Goal: Task Accomplishment & Management: Manage account settings

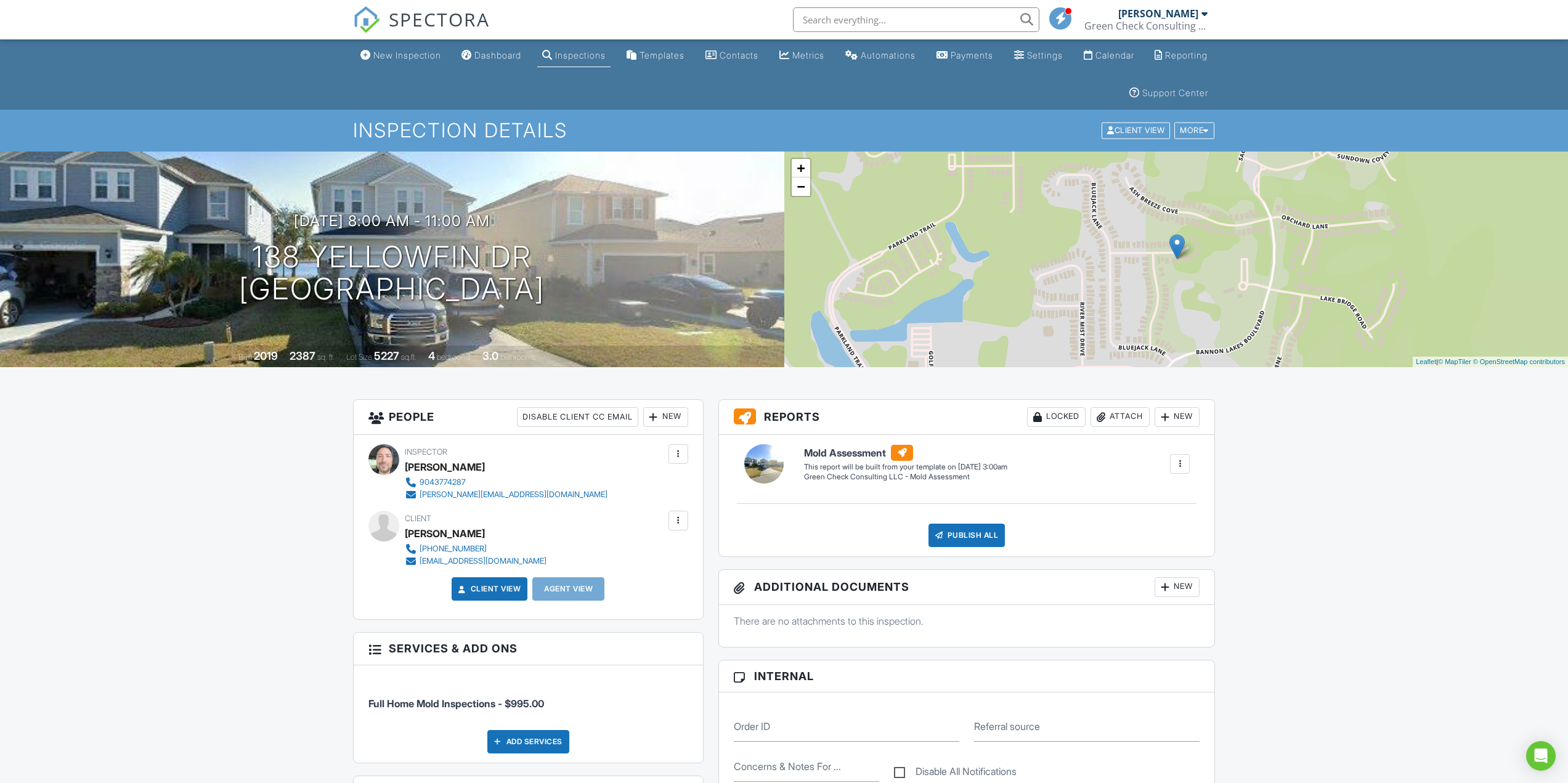
click at [573, 58] on div "Inspections" at bounding box center [580, 55] width 51 height 10
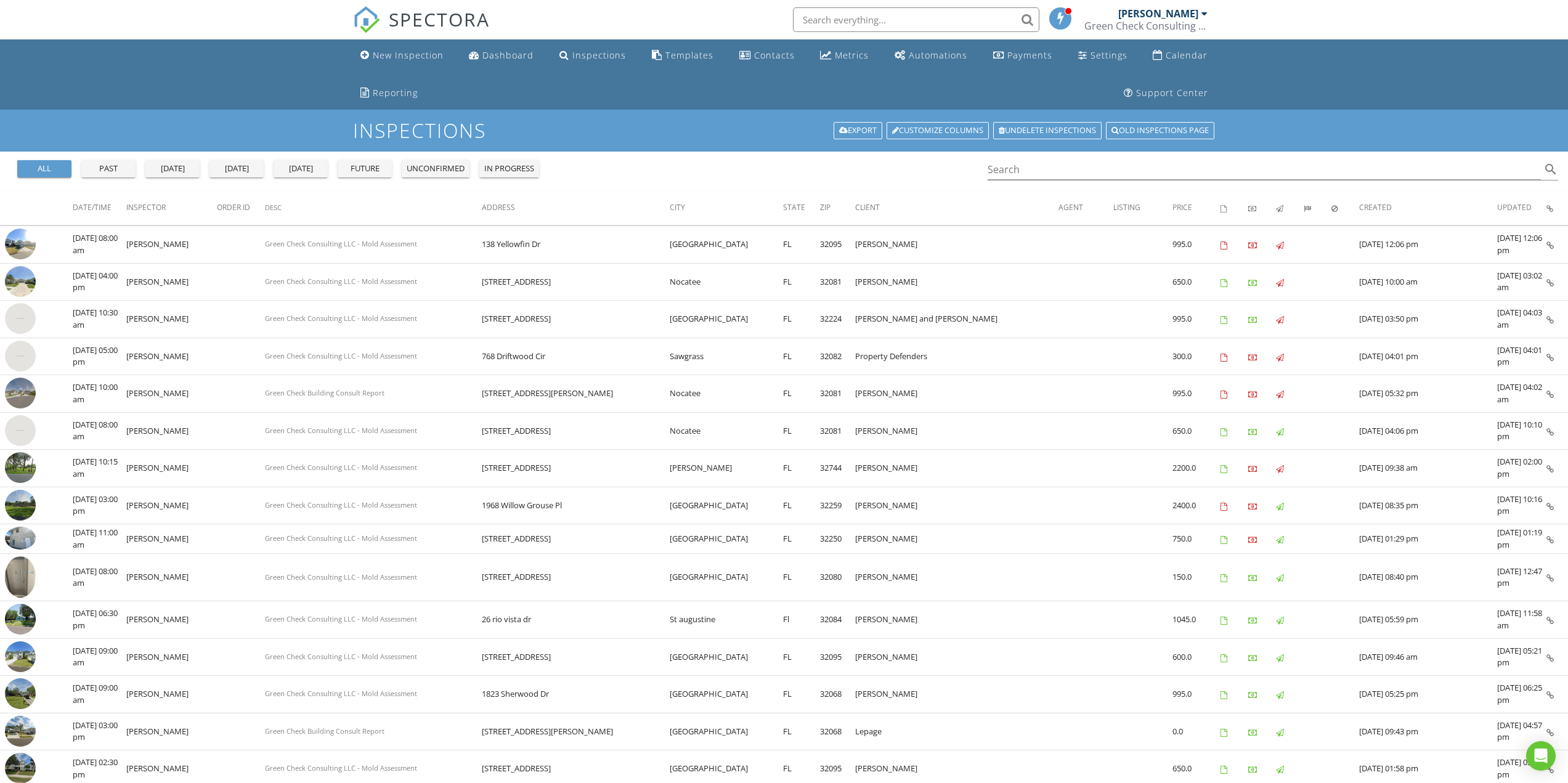
click at [26, 358] on img at bounding box center [20, 356] width 31 height 31
click at [28, 312] on img at bounding box center [20, 319] width 31 height 31
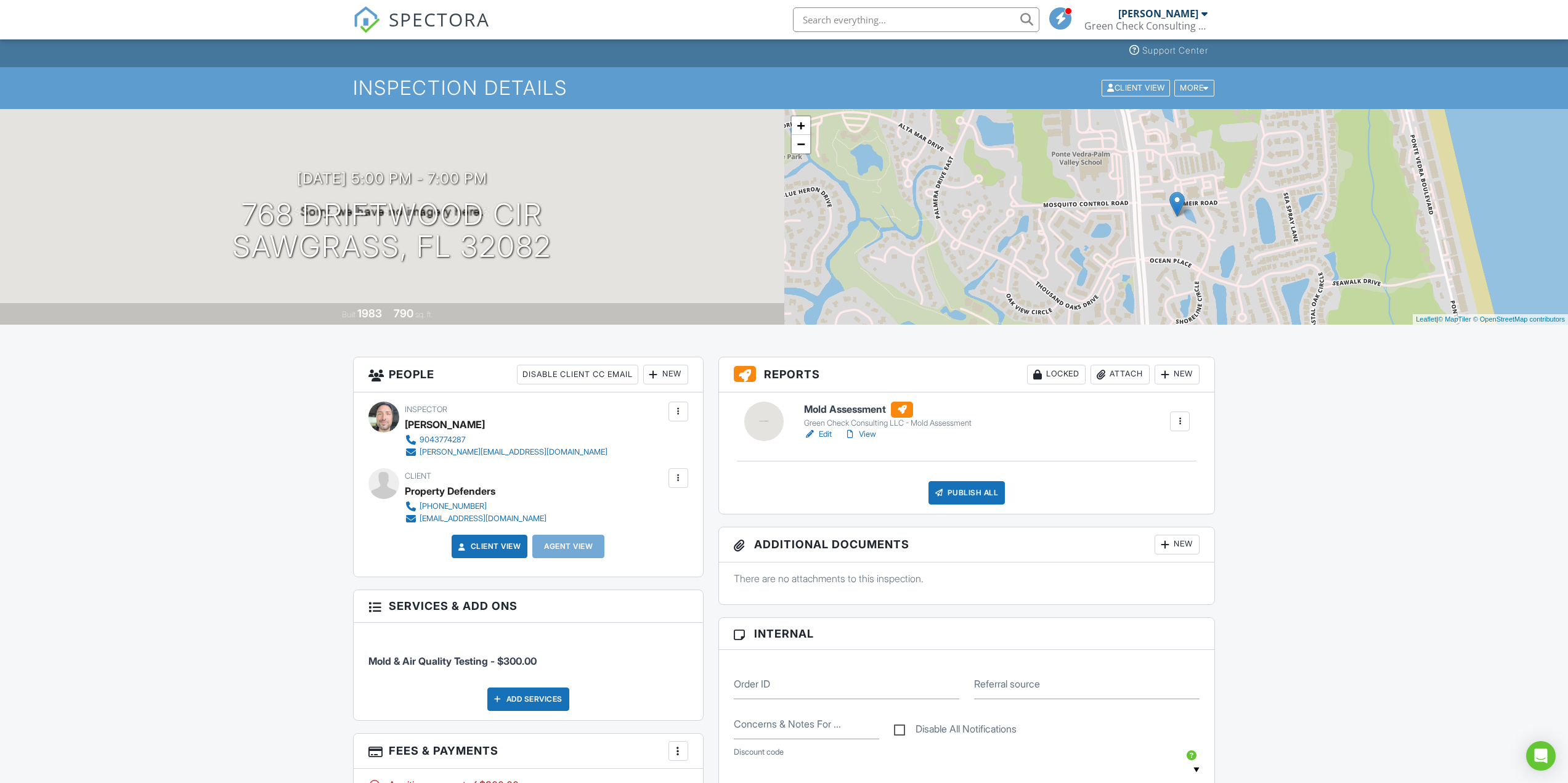
scroll to position [62, 0]
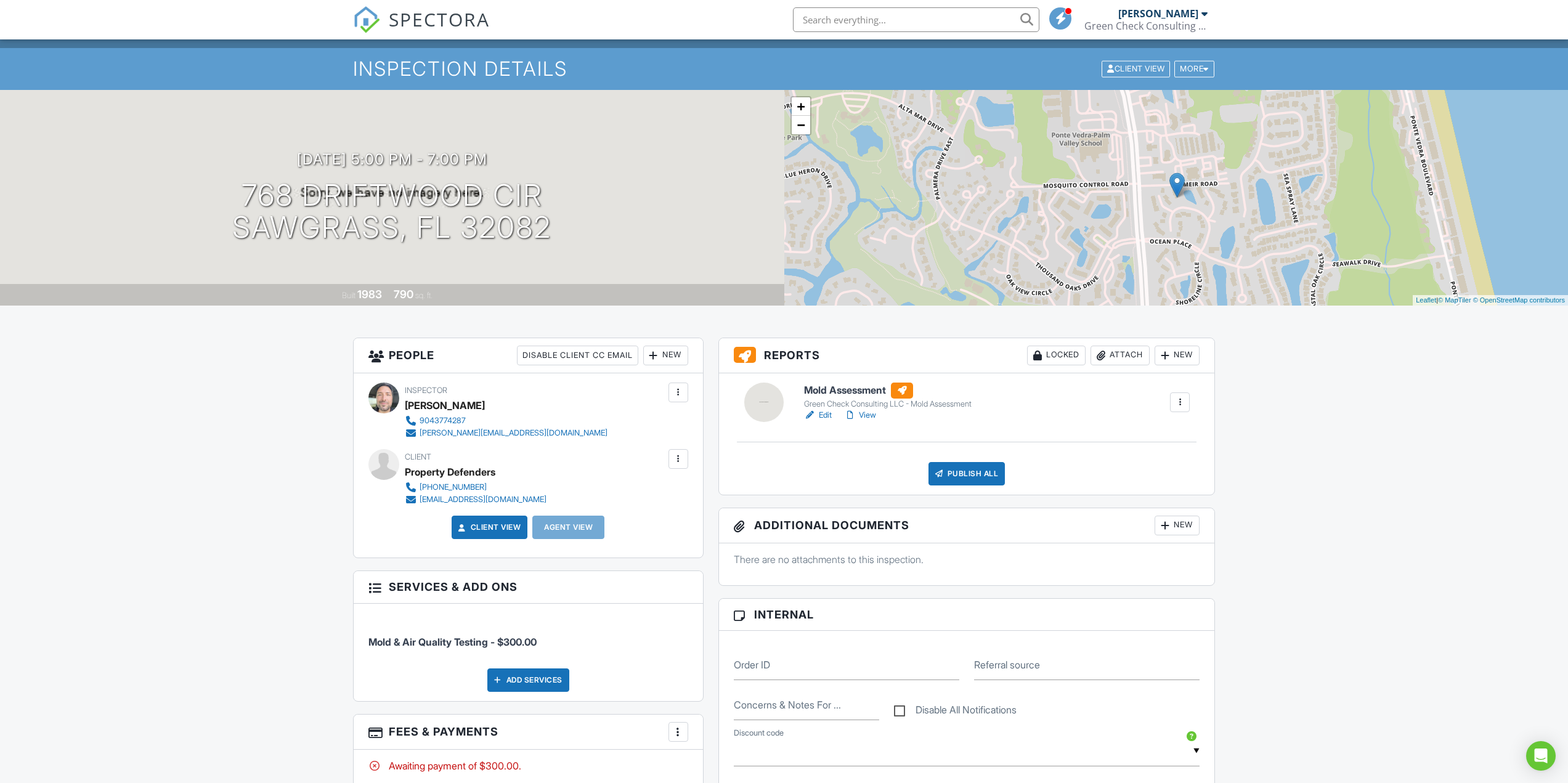
click at [817, 414] on link "Edit" at bounding box center [818, 415] width 27 height 12
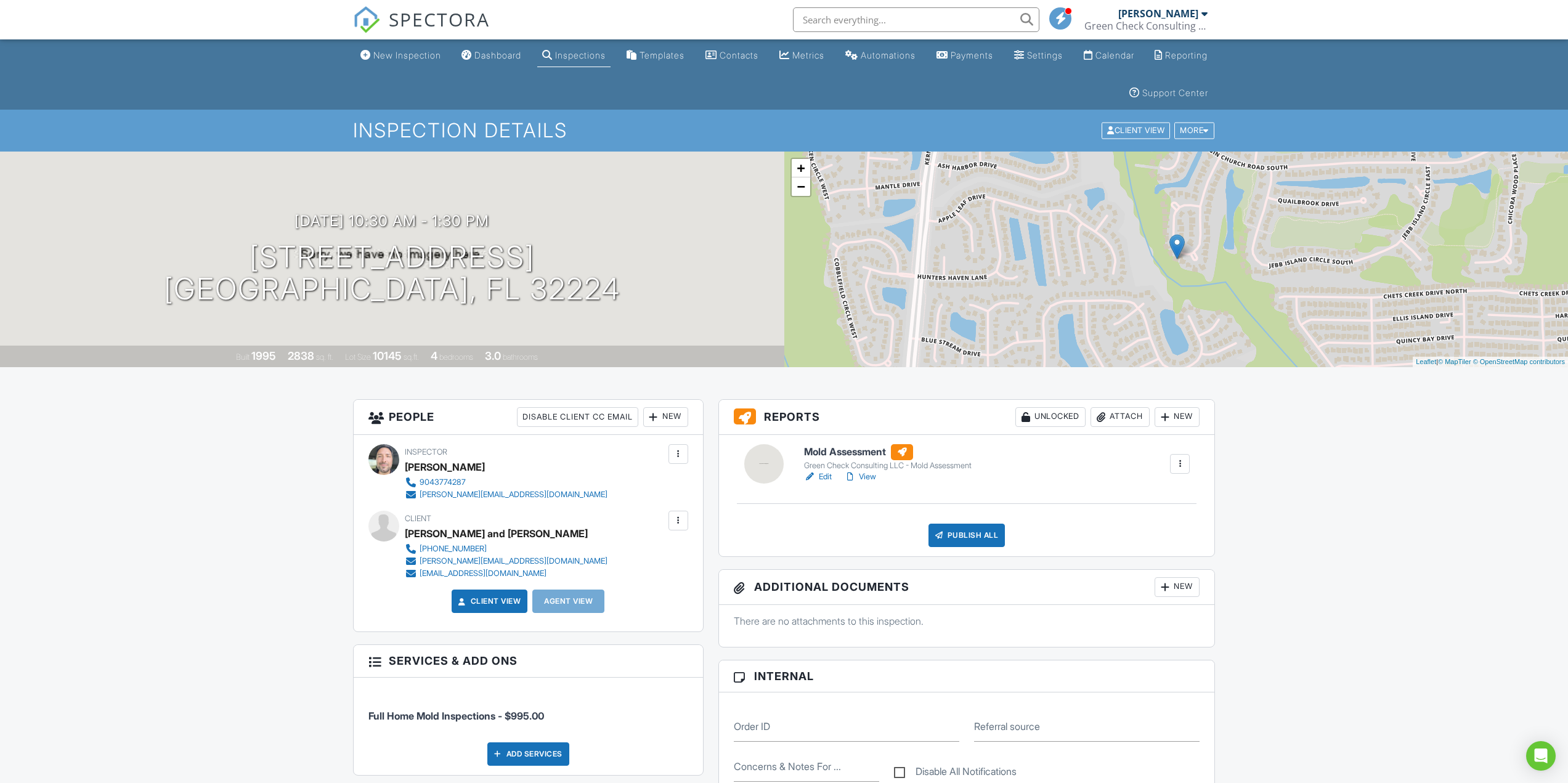
click at [823, 478] on link "Edit" at bounding box center [818, 477] width 27 height 12
